Goal: Information Seeking & Learning: Learn about a topic

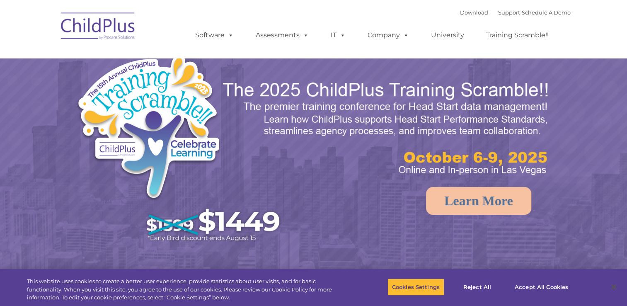
select select "MEDIUM"
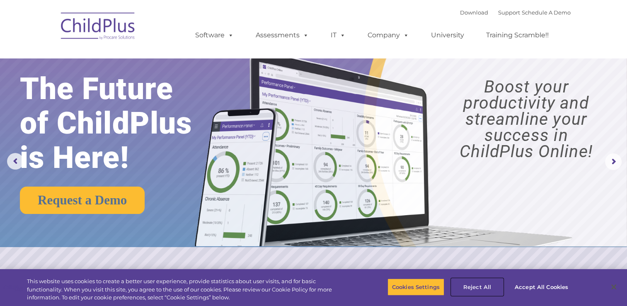
click at [476, 283] on button "Reject All" at bounding box center [477, 286] width 52 height 17
